Goal: Check status

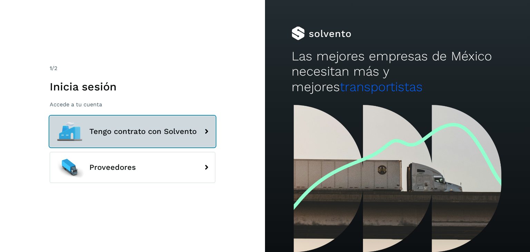
click at [170, 140] on button "Tengo contrato con Solvento" at bounding box center [133, 131] width 166 height 31
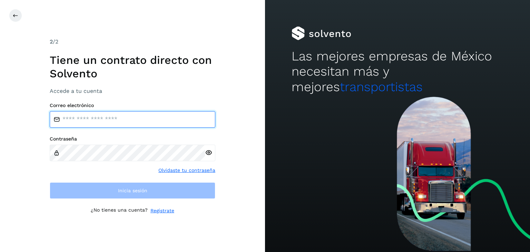
click at [153, 120] on input "email" at bounding box center [133, 119] width 166 height 17
type input "**********"
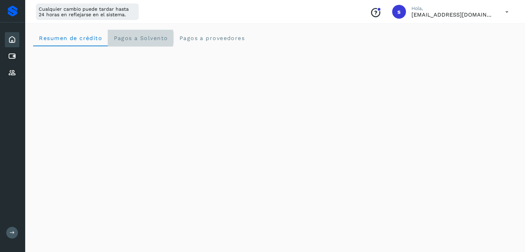
click at [151, 39] on span "Pagos a Solvento" at bounding box center [140, 38] width 55 height 7
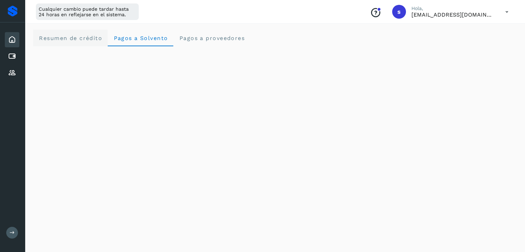
click at [85, 35] on span "Resumen de crédito" at bounding box center [71, 38] width 64 height 7
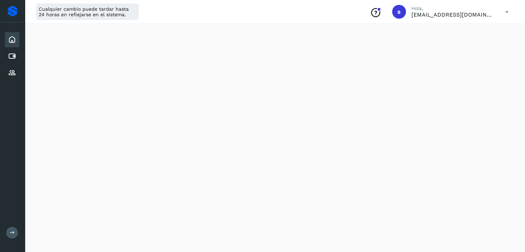
scroll to position [104, 0]
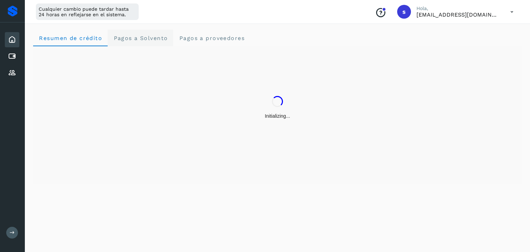
click at [149, 38] on span "Pagos a Solvento" at bounding box center [140, 38] width 55 height 7
